Goal: Check status: Check status

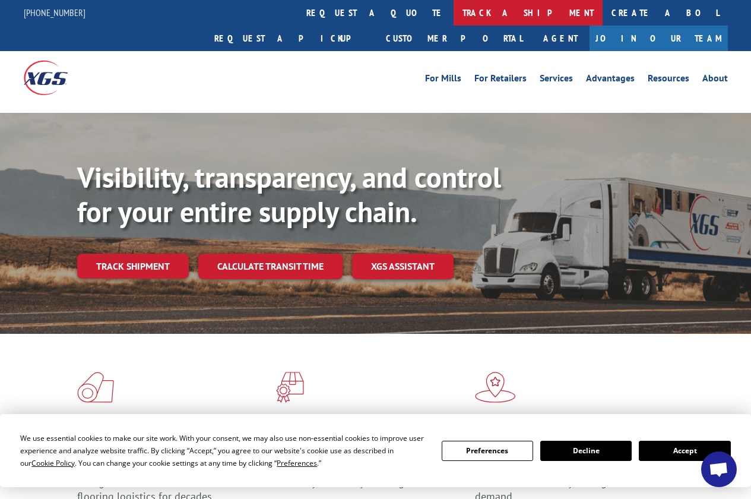
click at [454, 11] on link "track a shipment" at bounding box center [528, 13] width 149 height 26
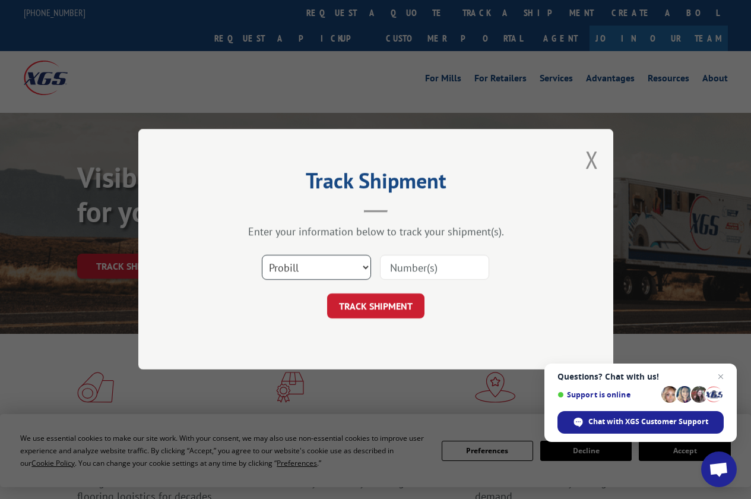
click at [357, 266] on select "Select category... Probill BOL PO" at bounding box center [316, 267] width 109 height 25
click at [723, 375] on span "Open chat" at bounding box center [721, 376] width 15 height 15
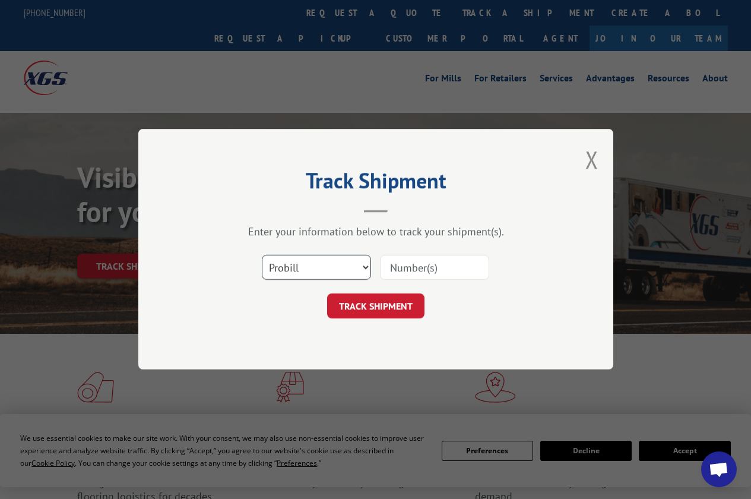
click at [363, 263] on select "Select category... Probill BOL PO" at bounding box center [316, 267] width 109 height 25
select select "po"
click at [262, 255] on select "Select category... Probill BOL PO" at bounding box center [316, 267] width 109 height 25
click at [293, 265] on select "Select category... Probill BOL PO" at bounding box center [316, 267] width 109 height 25
click at [463, 267] on input at bounding box center [434, 267] width 109 height 25
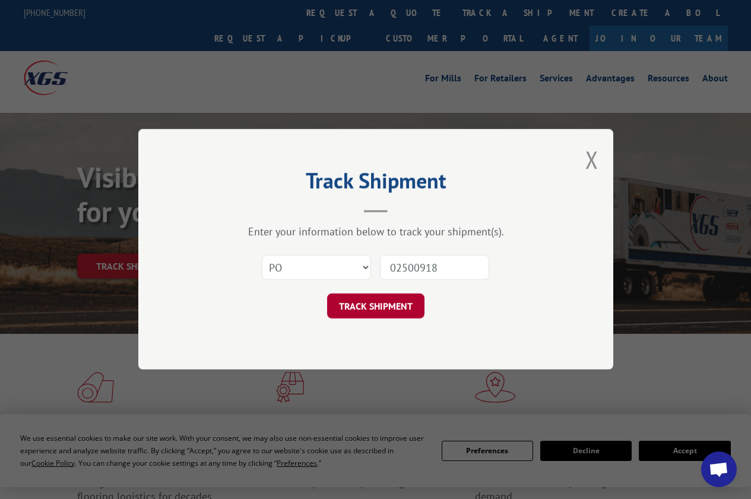
type input "02500918"
click at [372, 298] on button "TRACK SHIPMENT" at bounding box center [375, 306] width 97 height 25
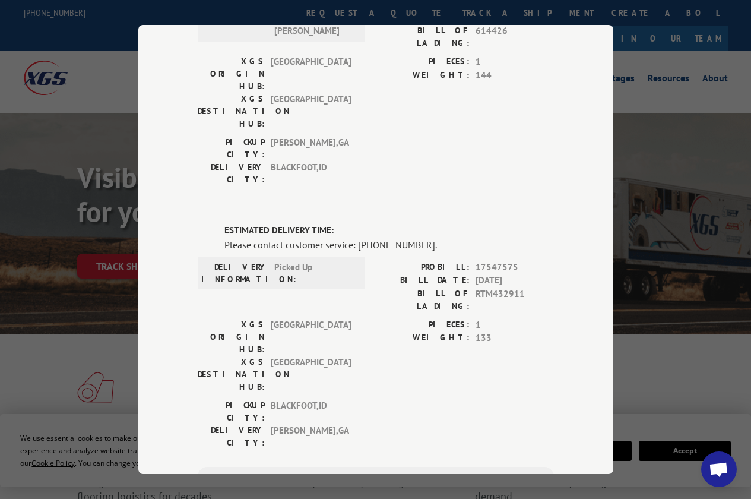
scroll to position [178, 0]
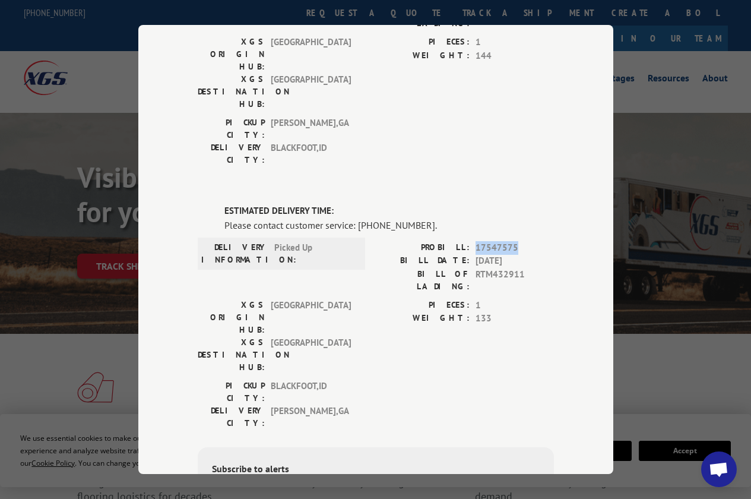
drag, startPoint x: 471, startPoint y: 173, endPoint x: 534, endPoint y: 173, distance: 63.5
click at [534, 241] on span "17547575" at bounding box center [515, 248] width 78 height 14
copy span "17547575"
click at [26, 157] on div "Track Shipment DELIVERED DELIVERY INFORMATION: [DATE] 09:52 am [PERSON_NAME] PR…" at bounding box center [375, 249] width 751 height 499
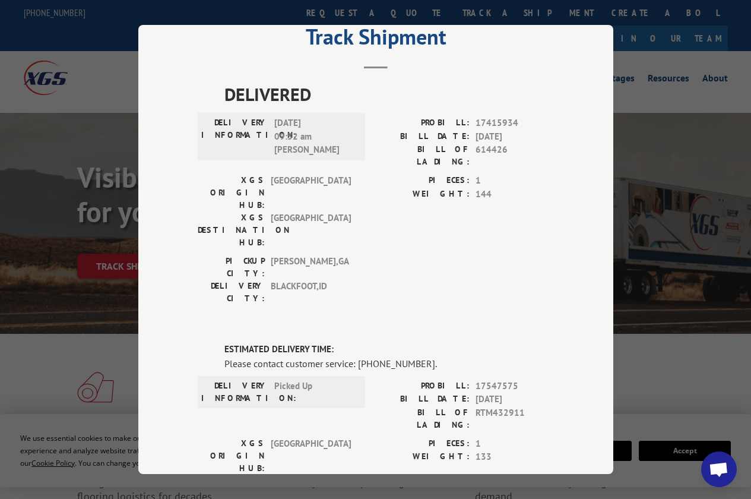
scroll to position [0, 0]
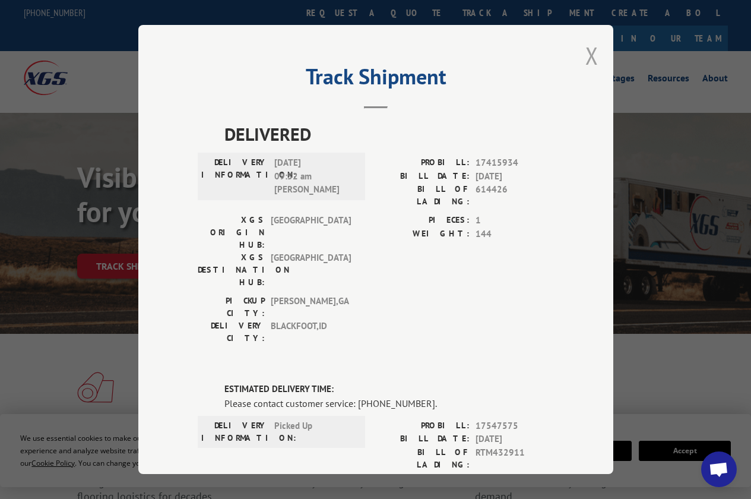
click at [589, 53] on button "Close modal" at bounding box center [591, 55] width 13 height 31
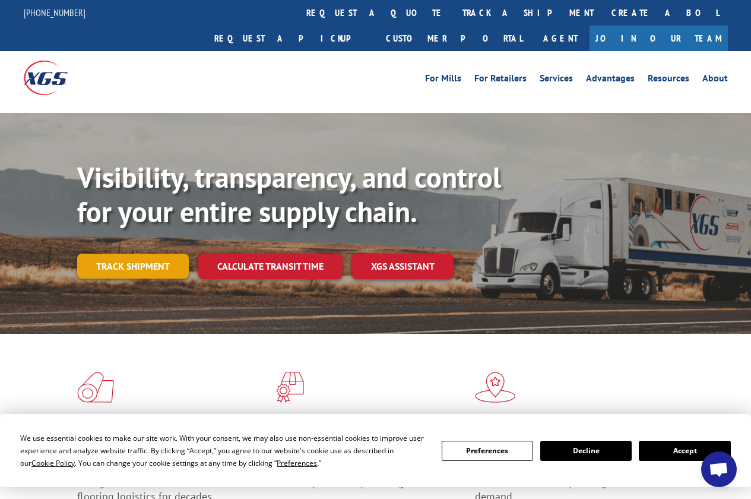
click at [132, 254] on link "Track shipment" at bounding box center [133, 266] width 112 height 25
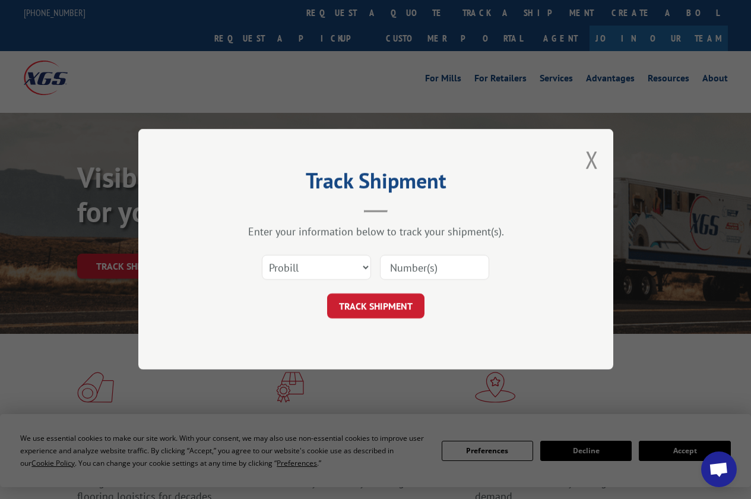
click at [423, 267] on input at bounding box center [434, 267] width 109 height 25
paste input "17547575"
type input "17547575"
click at [372, 303] on button "TRACK SHIPMENT" at bounding box center [375, 306] width 97 height 25
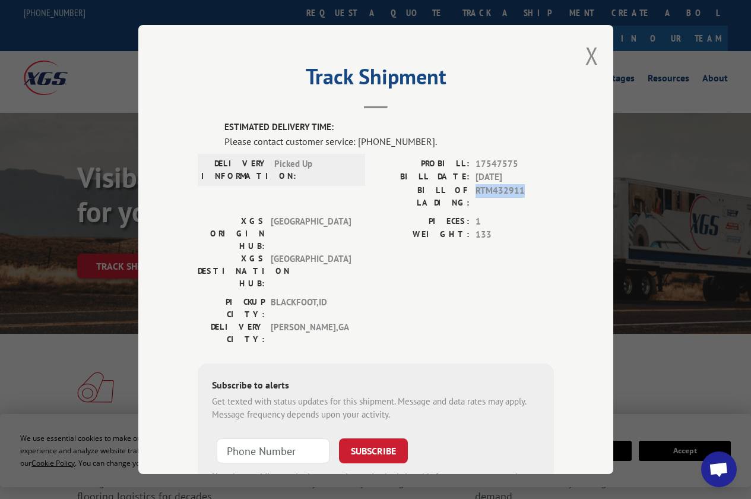
drag, startPoint x: 471, startPoint y: 184, endPoint x: 524, endPoint y: 185, distance: 52.3
click at [524, 185] on span "RTM432911" at bounding box center [515, 196] width 78 height 25
copy span "RTM432911"
drag, startPoint x: 591, startPoint y: 49, endPoint x: 582, endPoint y: 70, distance: 23.2
click at [591, 50] on button "Close modal" at bounding box center [591, 55] width 13 height 31
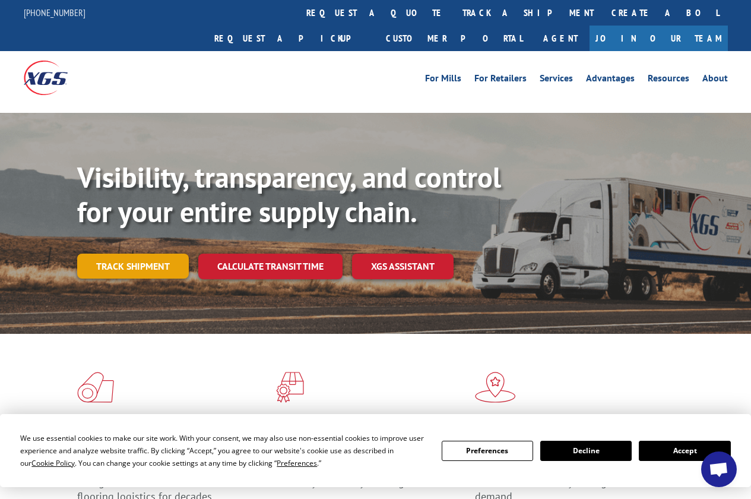
drag, startPoint x: 145, startPoint y: 237, endPoint x: 161, endPoint y: 236, distance: 16.1
click at [145, 254] on link "Track shipment" at bounding box center [133, 266] width 112 height 25
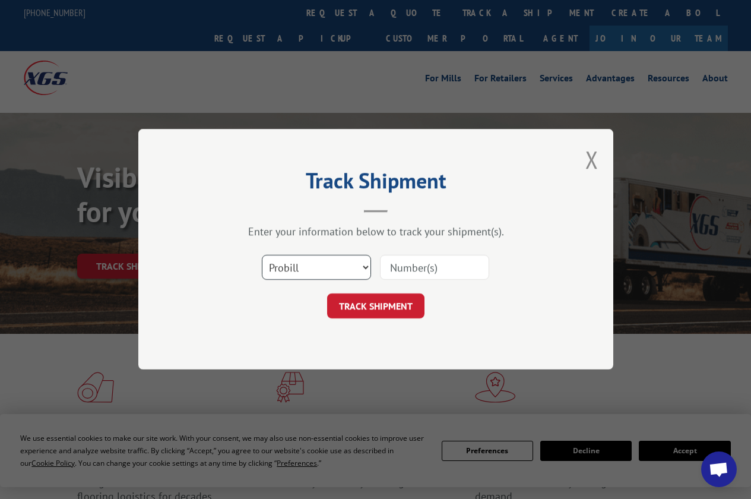
click at [361, 262] on select "Select category... Probill BOL PO" at bounding box center [316, 267] width 109 height 25
select select "bol"
click at [262, 255] on select "Select category... Probill BOL PO" at bounding box center [316, 267] width 109 height 25
click at [419, 267] on input at bounding box center [434, 267] width 109 height 25
paste input "RTM432911"
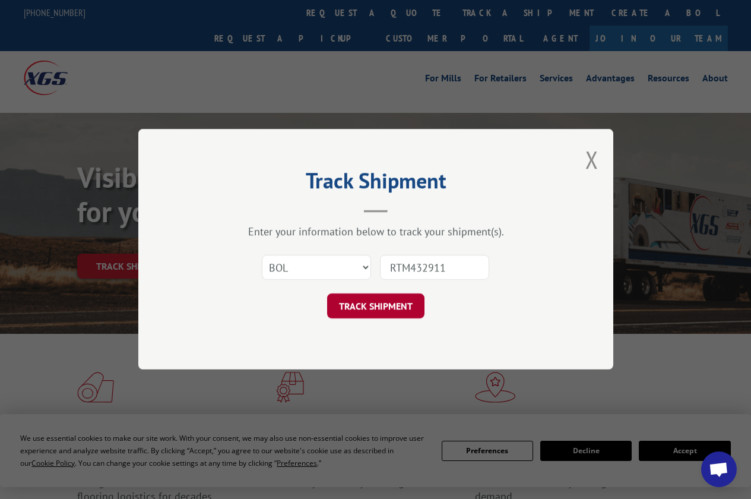
type input "RTM432911"
click at [360, 308] on button "TRACK SHIPMENT" at bounding box center [375, 306] width 97 height 25
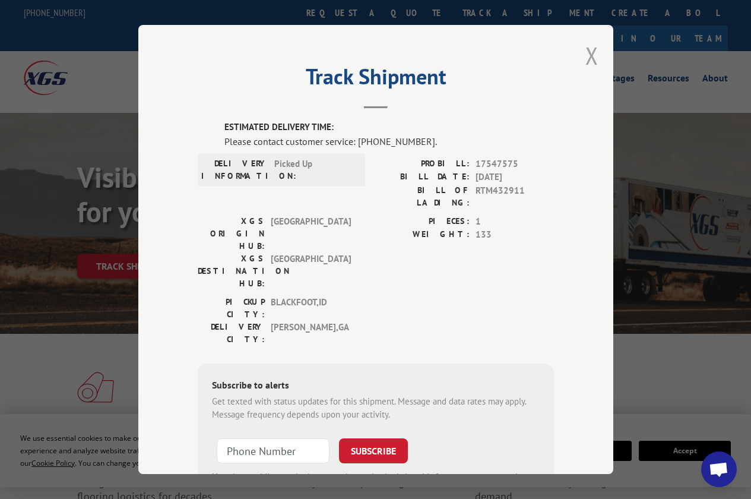
click at [592, 50] on button "Close modal" at bounding box center [591, 55] width 13 height 31
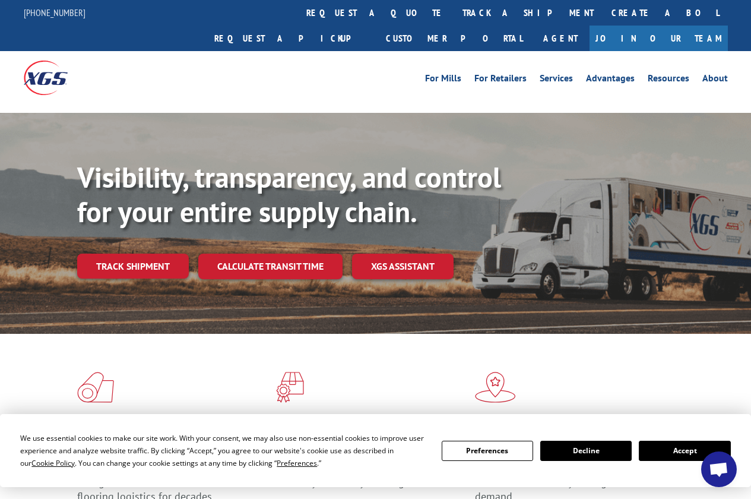
click at [647, 451] on button "Accept" at bounding box center [684, 451] width 91 height 20
